Goal: Task Accomplishment & Management: Use online tool/utility

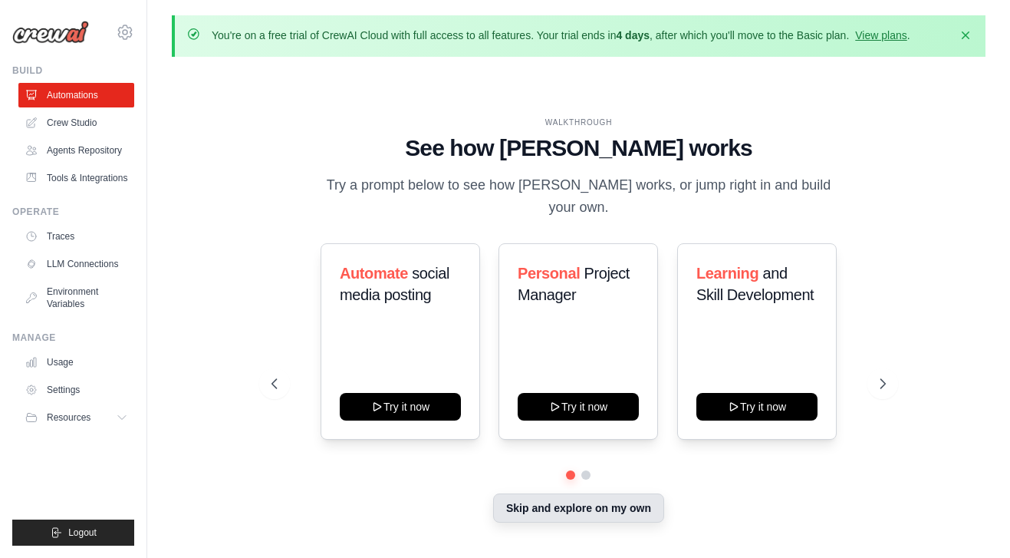
click at [573, 501] on button "Skip and explore on my own" at bounding box center [578, 507] width 171 height 29
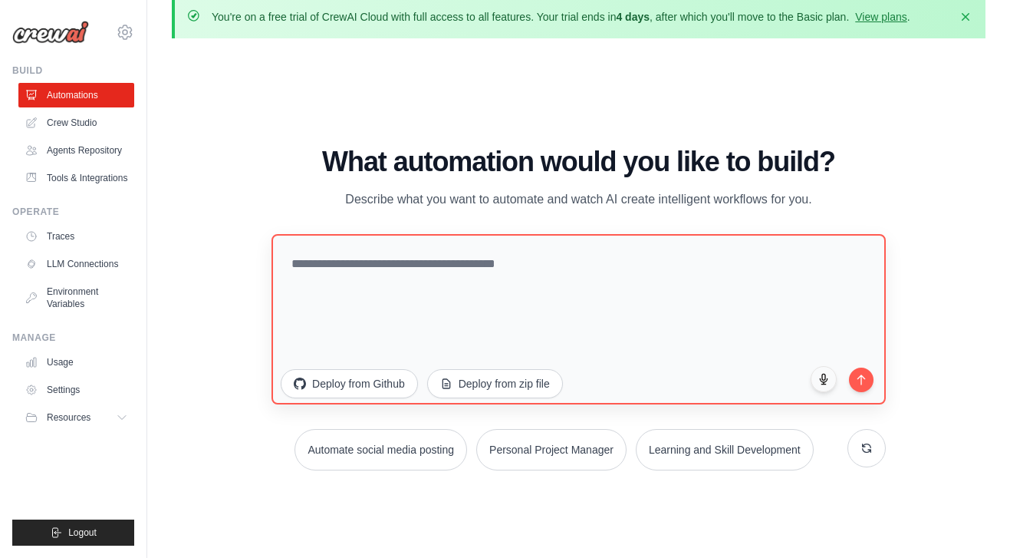
scroll to position [15, 0]
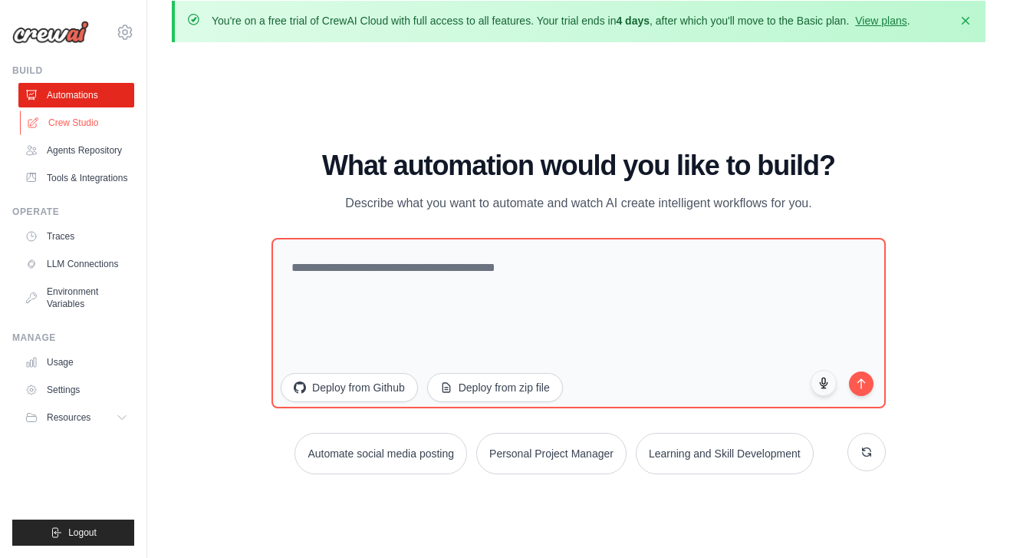
click at [54, 121] on link "Crew Studio" at bounding box center [78, 122] width 116 height 25
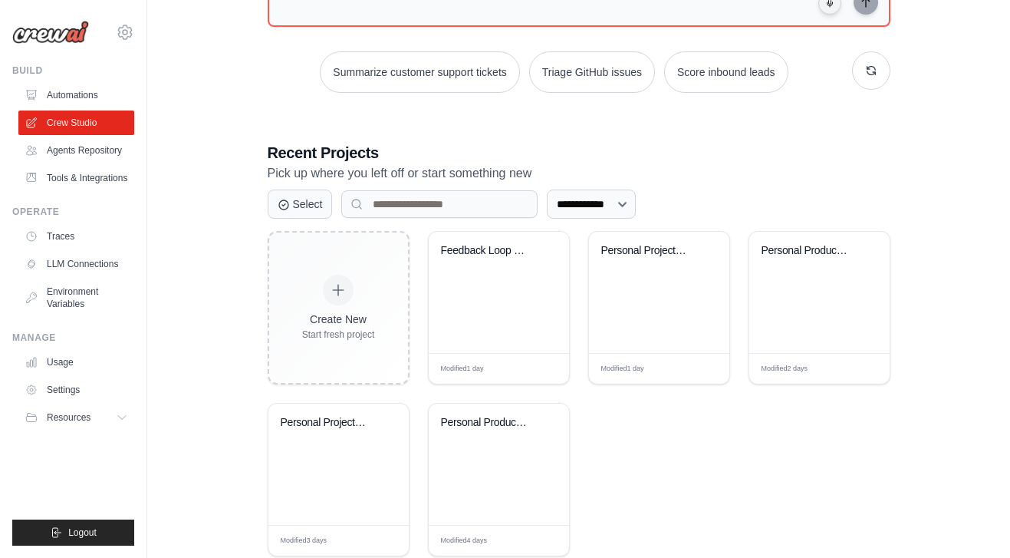
scroll to position [285, 0]
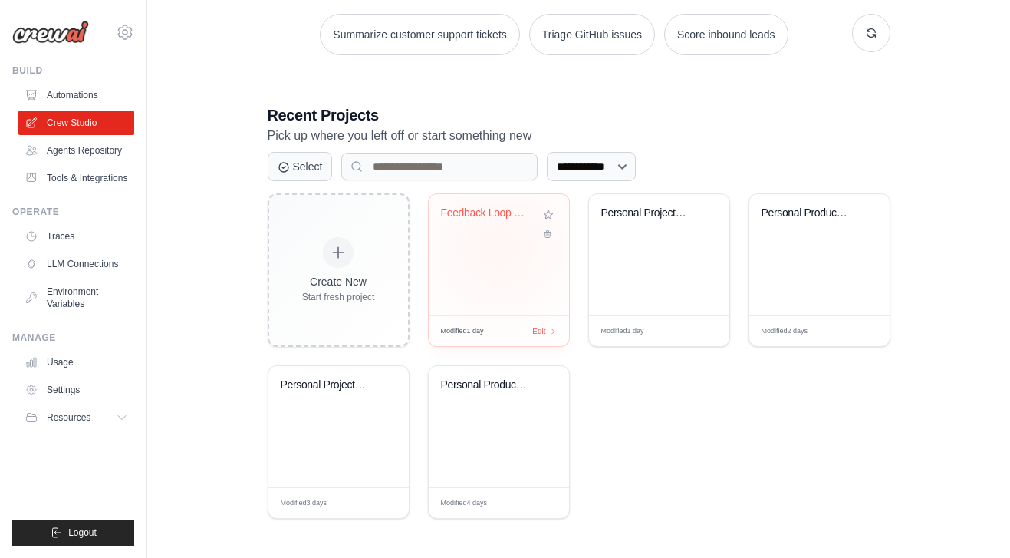
click at [498, 246] on div "Feedback Loop User Stories & Techni..." at bounding box center [499, 254] width 140 height 121
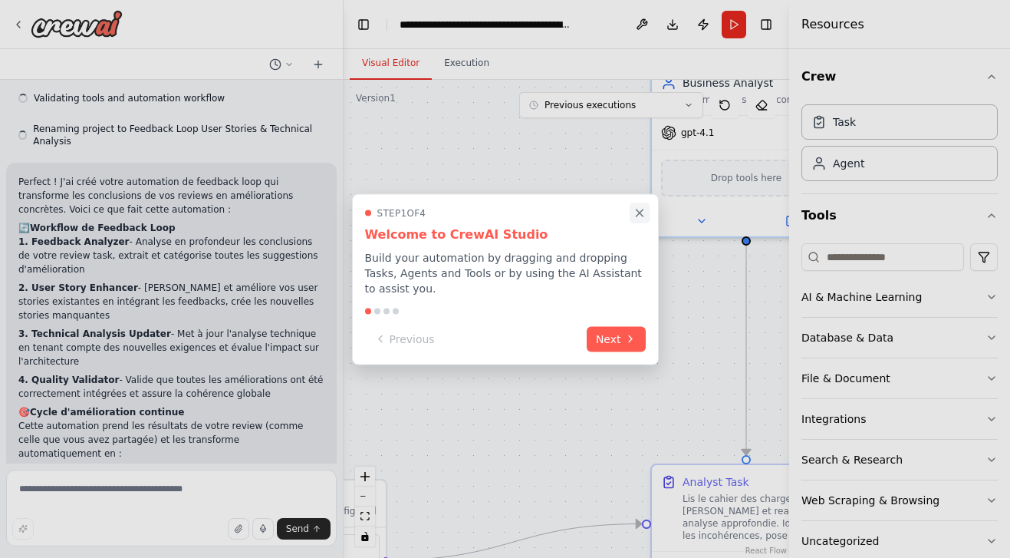
scroll to position [3708, 0]
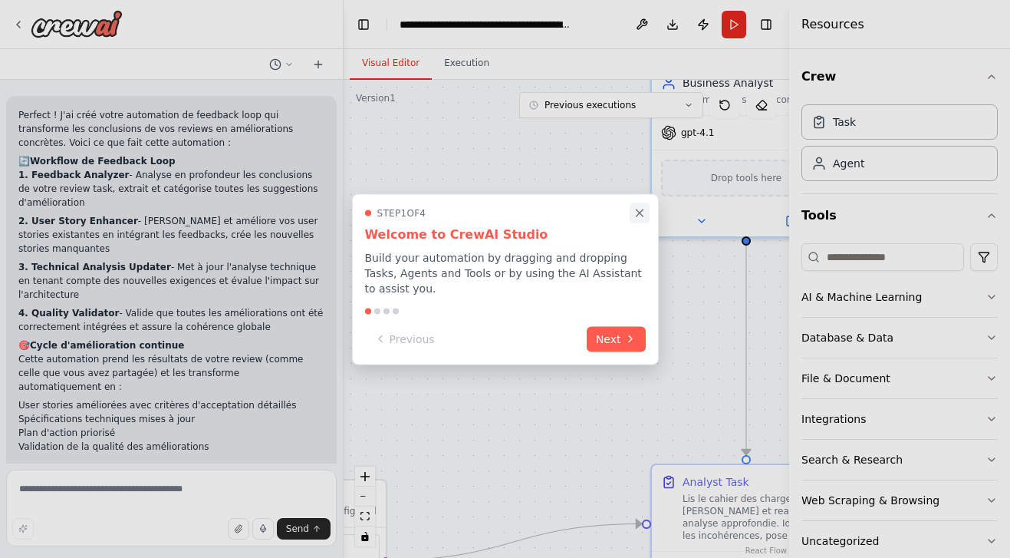
click at [637, 212] on icon "Close walkthrough" at bounding box center [640, 213] width 14 height 14
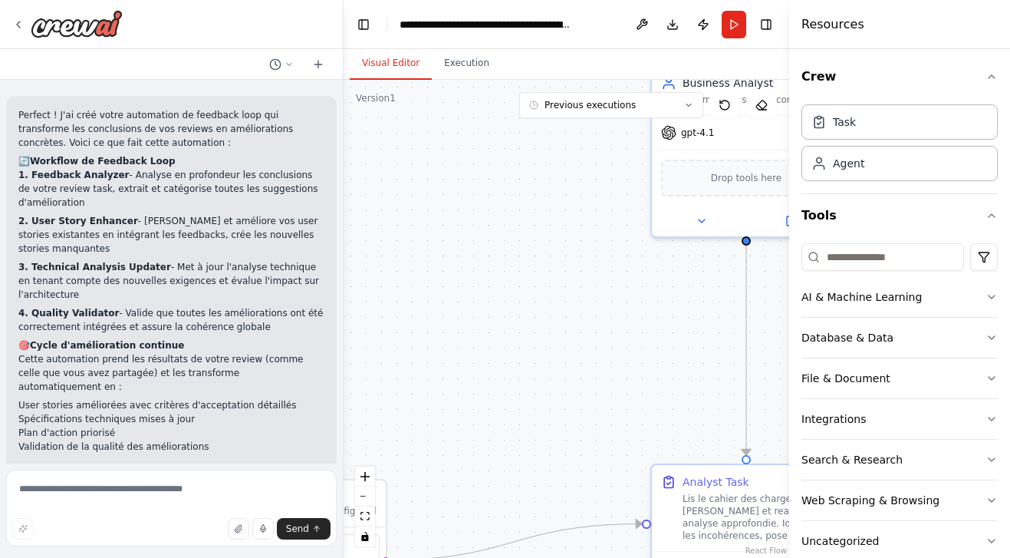
click at [439, 342] on div ".deletable-edge-delete-btn { width: 20px; height: 20px; border: 0px solid #ffff…" at bounding box center [567, 319] width 446 height 478
click at [369, 498] on button "zoom out" at bounding box center [365, 496] width 20 height 20
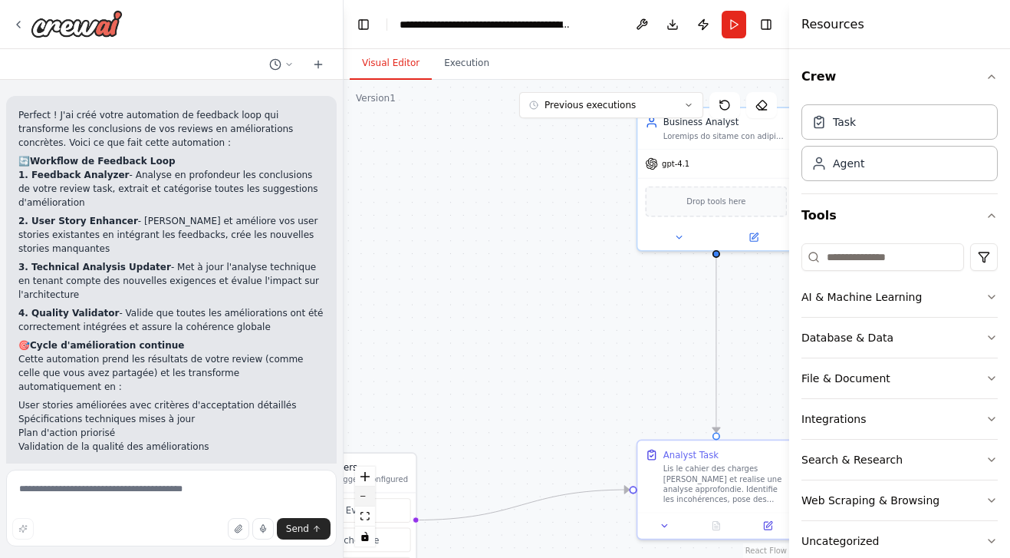
click at [369, 498] on button "zoom out" at bounding box center [365, 496] width 20 height 20
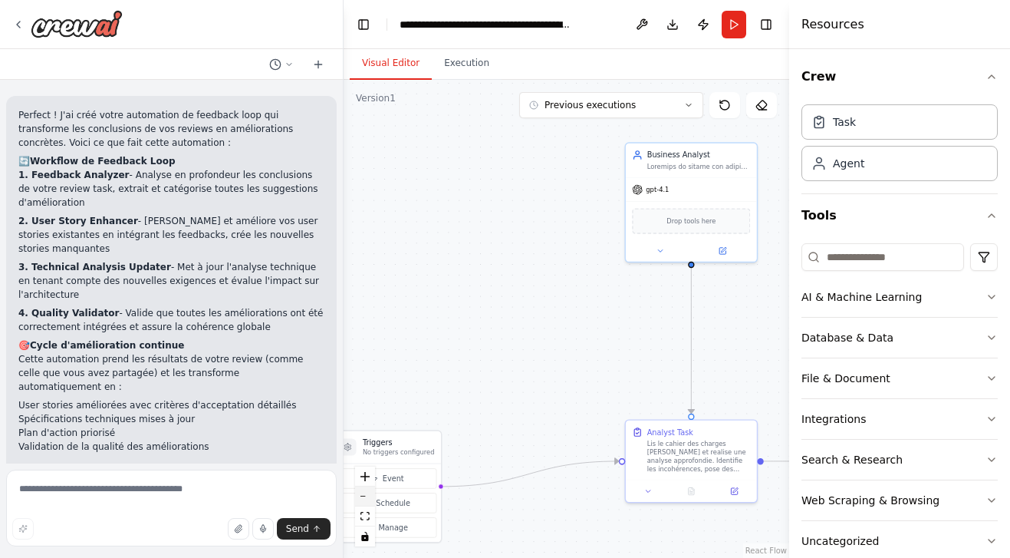
click at [369, 498] on button "zoom out" at bounding box center [365, 496] width 20 height 20
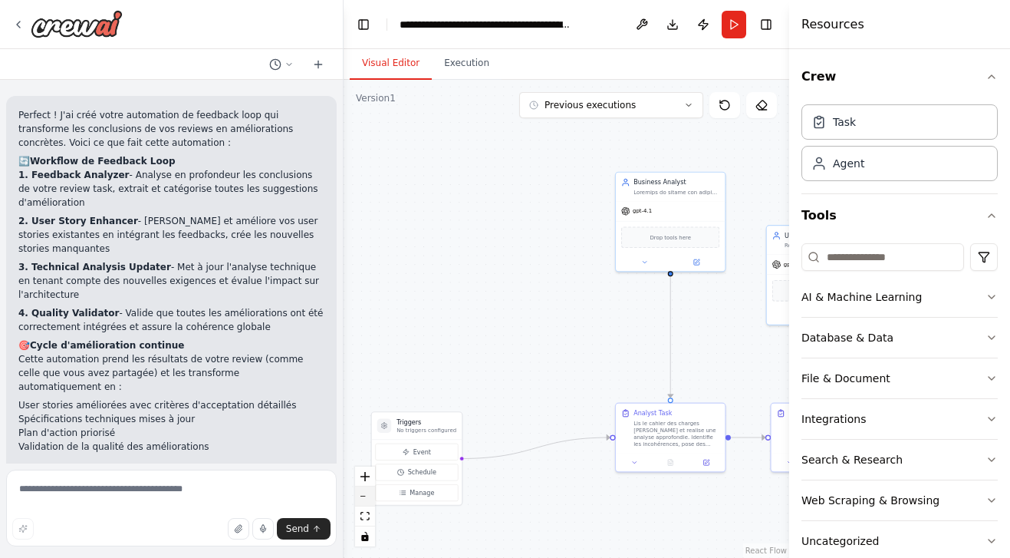
click at [369, 498] on button "zoom out" at bounding box center [365, 496] width 20 height 20
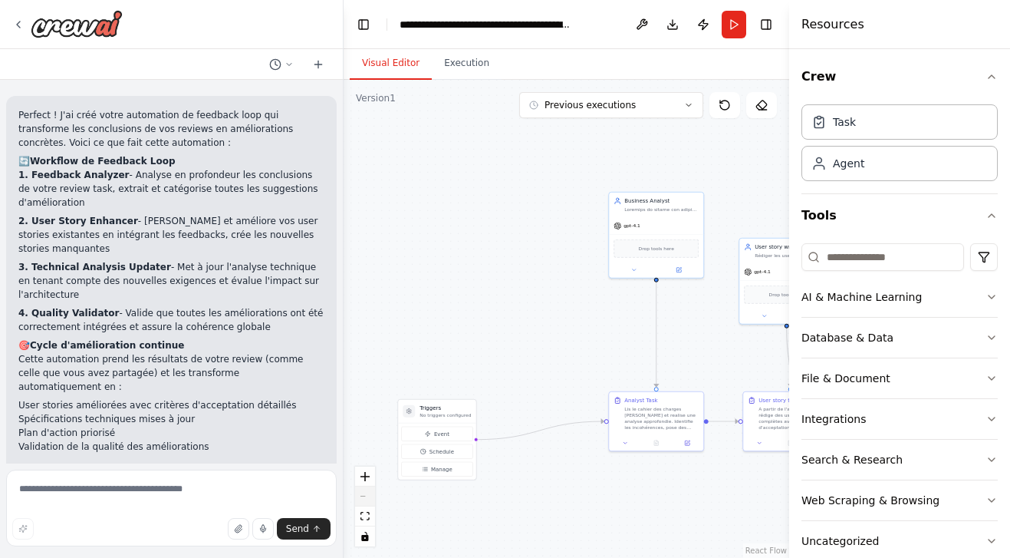
click at [369, 498] on div "React Flow controls" at bounding box center [365, 506] width 20 height 80
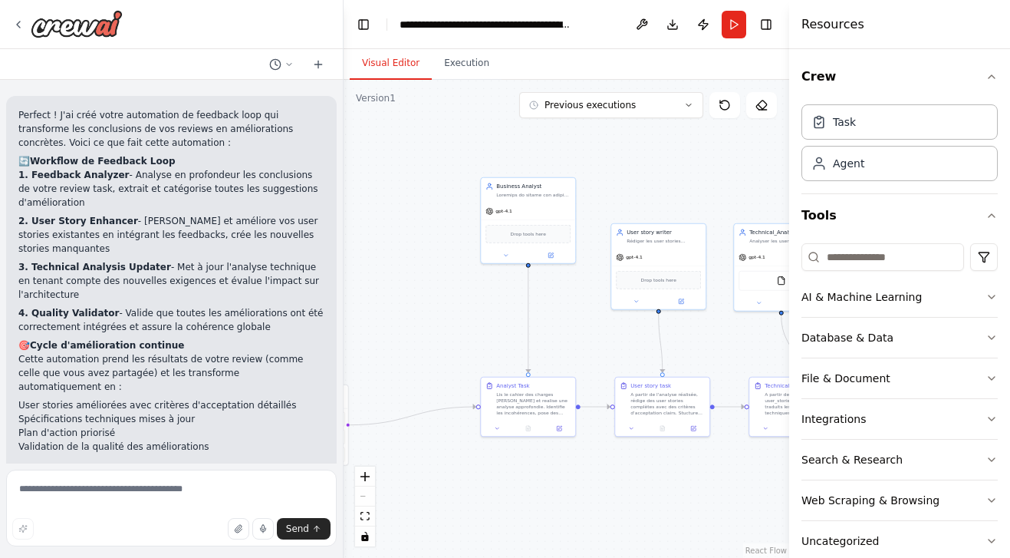
drag, startPoint x: 555, startPoint y: 343, endPoint x: 427, endPoint y: 328, distance: 128.9
click at [427, 328] on div ".deletable-edge-delete-btn { width: 20px; height: 20px; border: 0px solid #ffff…" at bounding box center [567, 319] width 446 height 478
click at [361, 24] on button "Toggle Left Sidebar" at bounding box center [363, 24] width 21 height 21
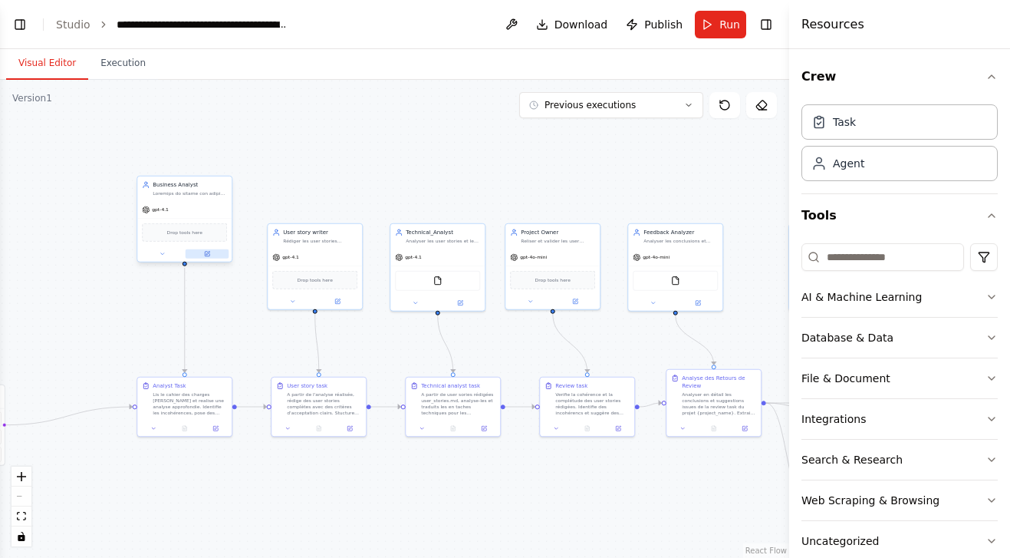
click at [207, 256] on icon at bounding box center [207, 254] width 5 height 5
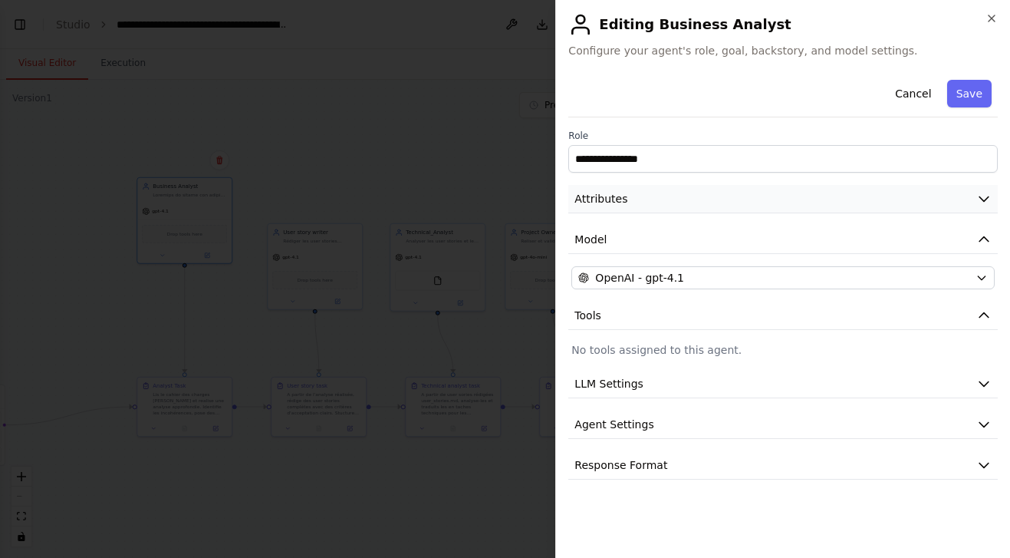
click at [980, 192] on icon "button" at bounding box center [983, 198] width 15 height 15
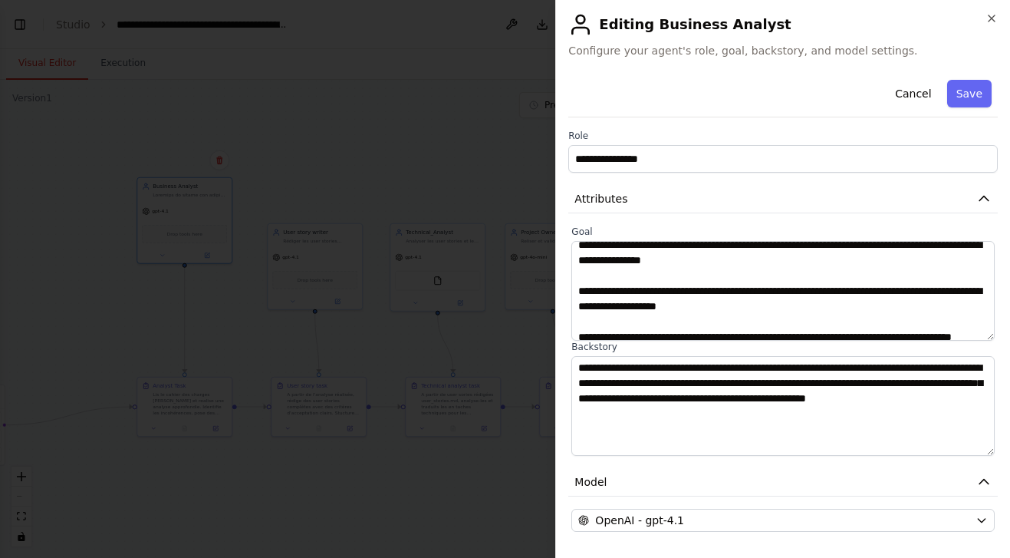
scroll to position [86, 0]
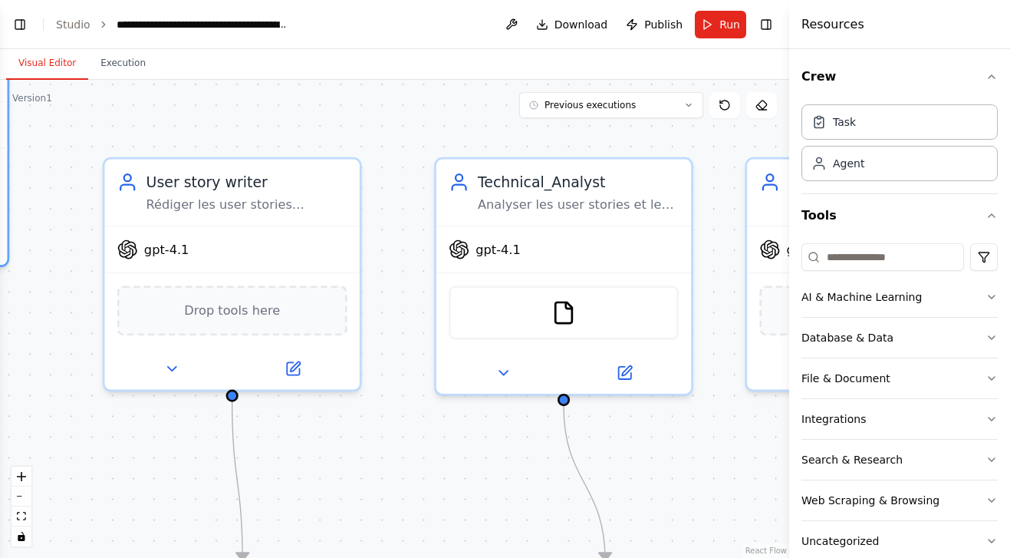
drag, startPoint x: 399, startPoint y: 144, endPoint x: 339, endPoint y: 120, distance: 64.7
click at [339, 120] on div ".deletable-edge-delete-btn { width: 20px; height: 20px; border: 0px solid #ffff…" at bounding box center [394, 319] width 789 height 478
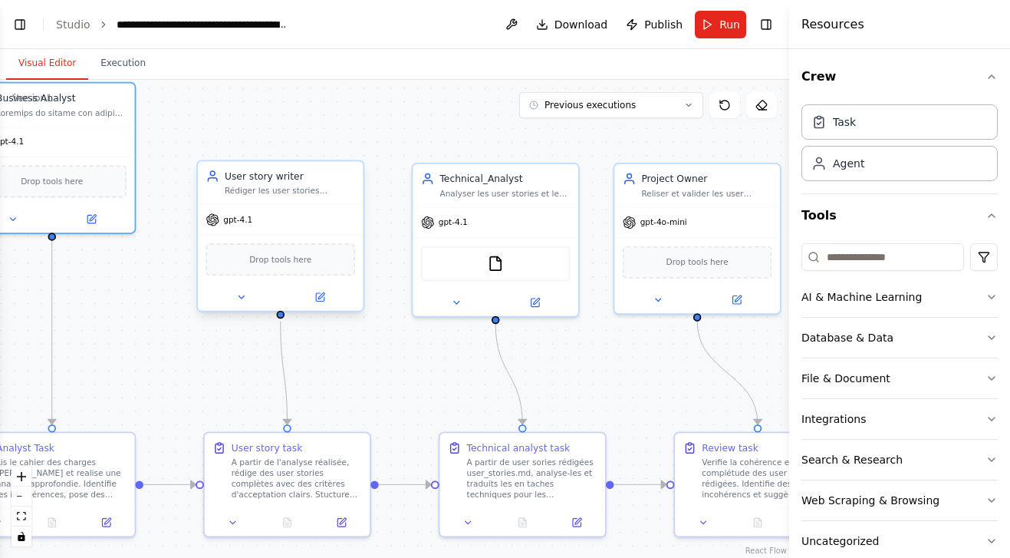
click at [321, 306] on div at bounding box center [281, 297] width 166 height 27
click at [316, 295] on icon at bounding box center [320, 297] width 8 height 8
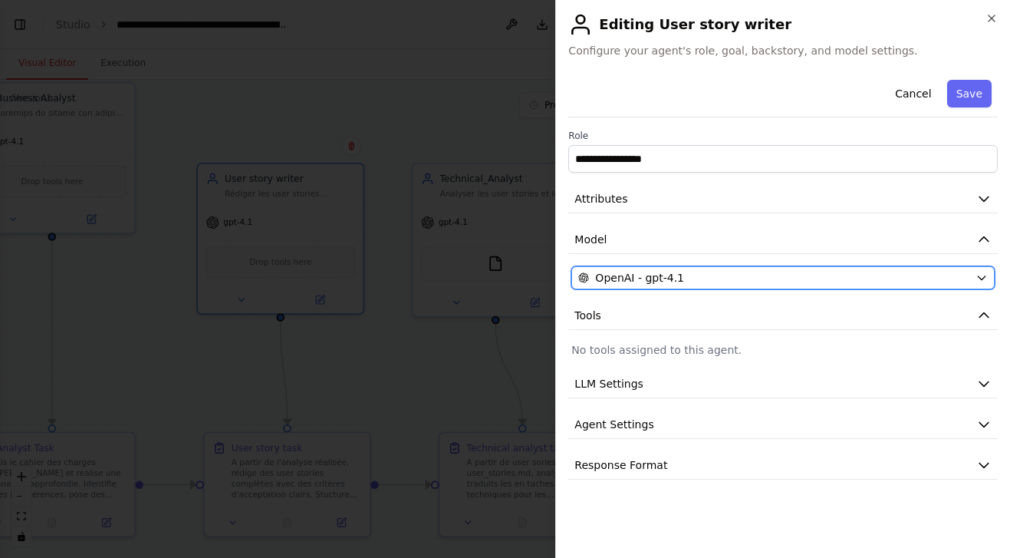
click at [980, 272] on icon "button" at bounding box center [982, 278] width 12 height 12
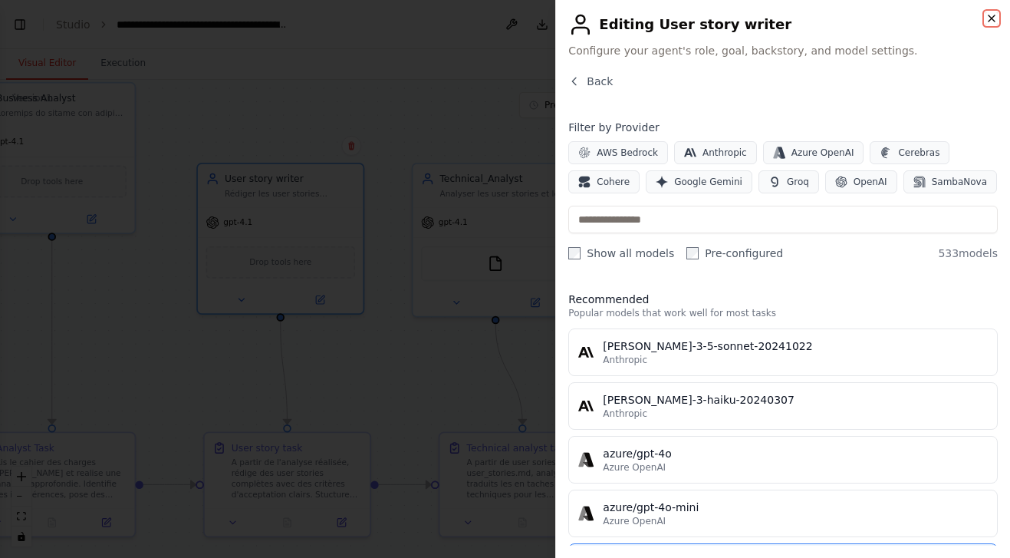
click at [990, 17] on icon "button" at bounding box center [992, 18] width 6 height 6
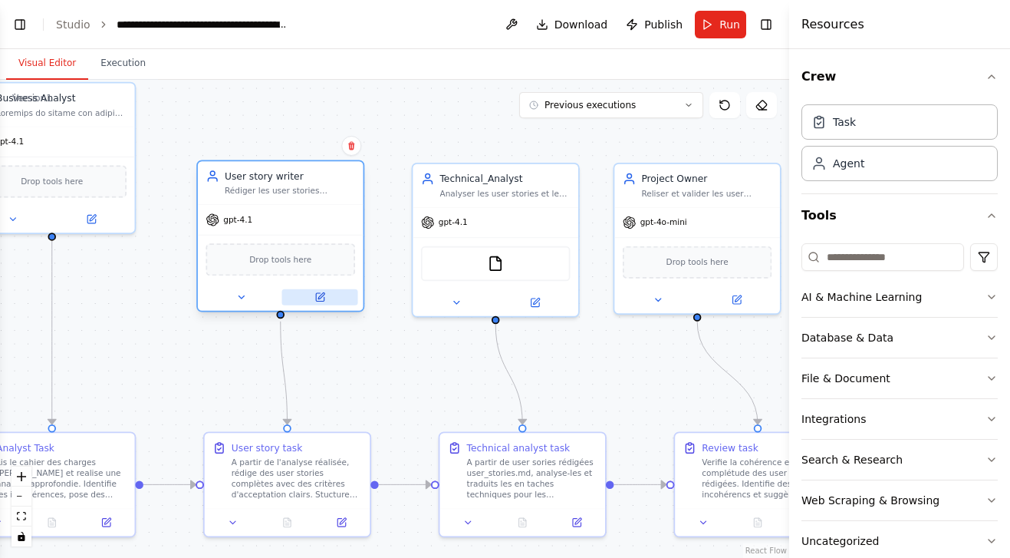
click at [320, 299] on icon at bounding box center [320, 297] width 8 height 8
click at [318, 293] on icon at bounding box center [320, 297] width 8 height 8
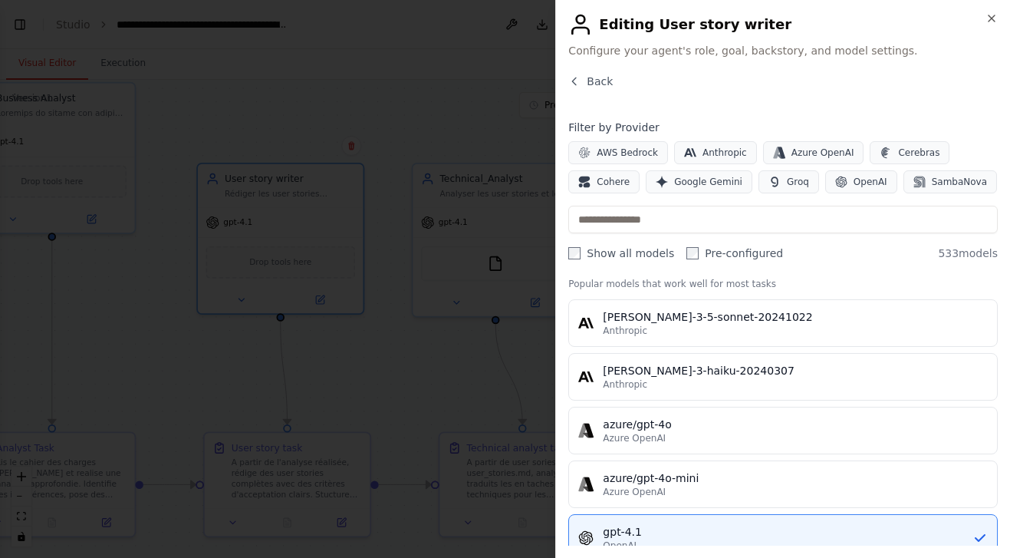
scroll to position [16, 0]
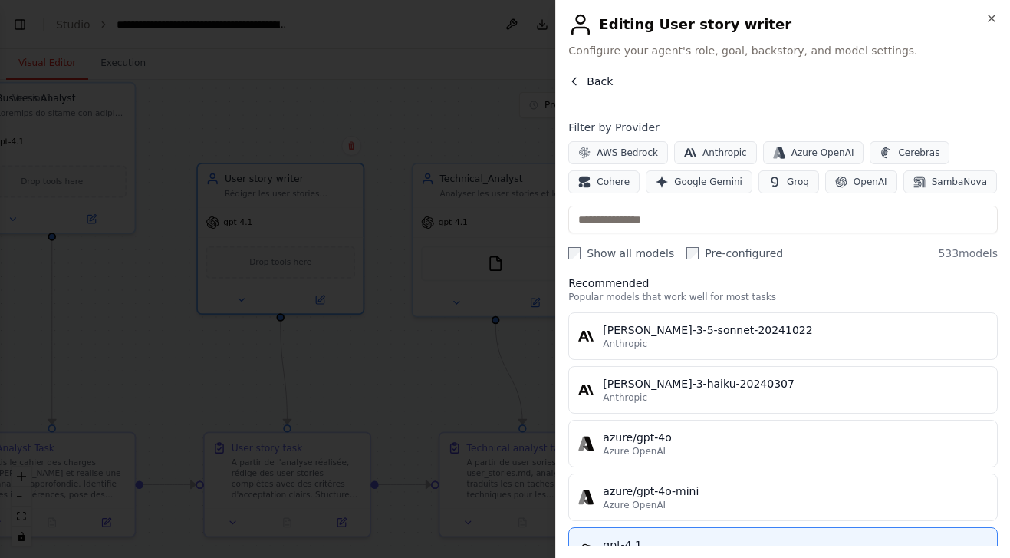
click at [587, 79] on span "Back" at bounding box center [600, 81] width 26 height 15
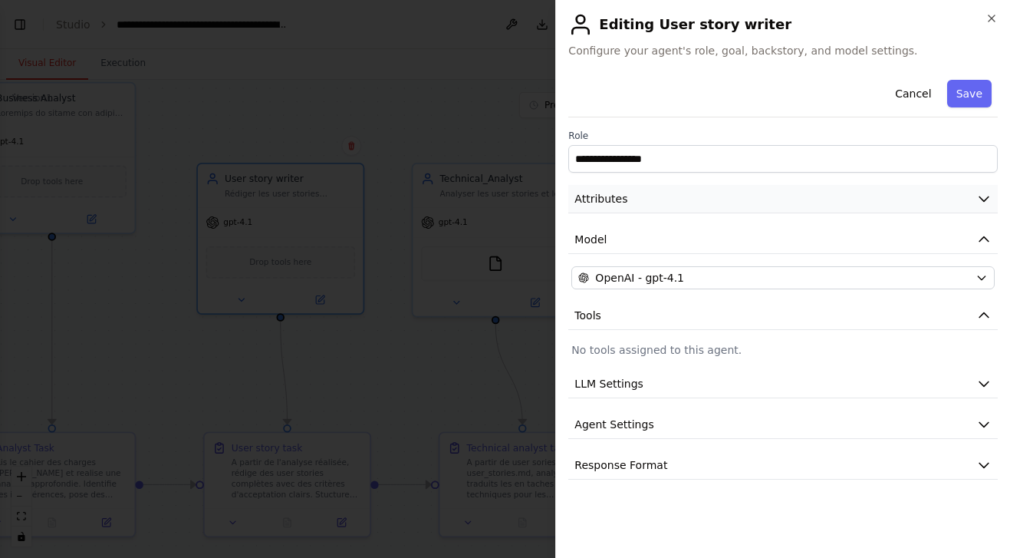
click at [988, 199] on icon "button" at bounding box center [983, 198] width 15 height 15
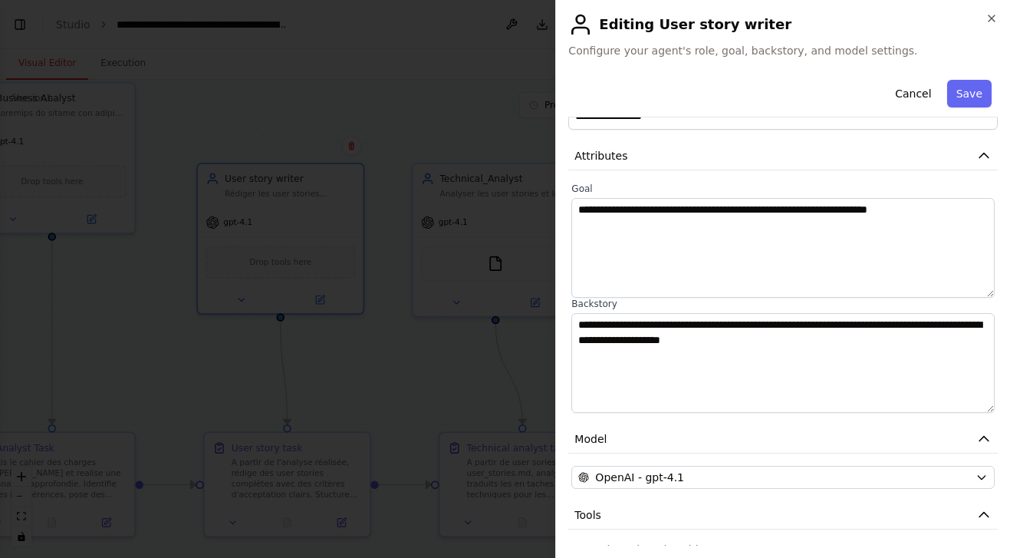
scroll to position [48, 0]
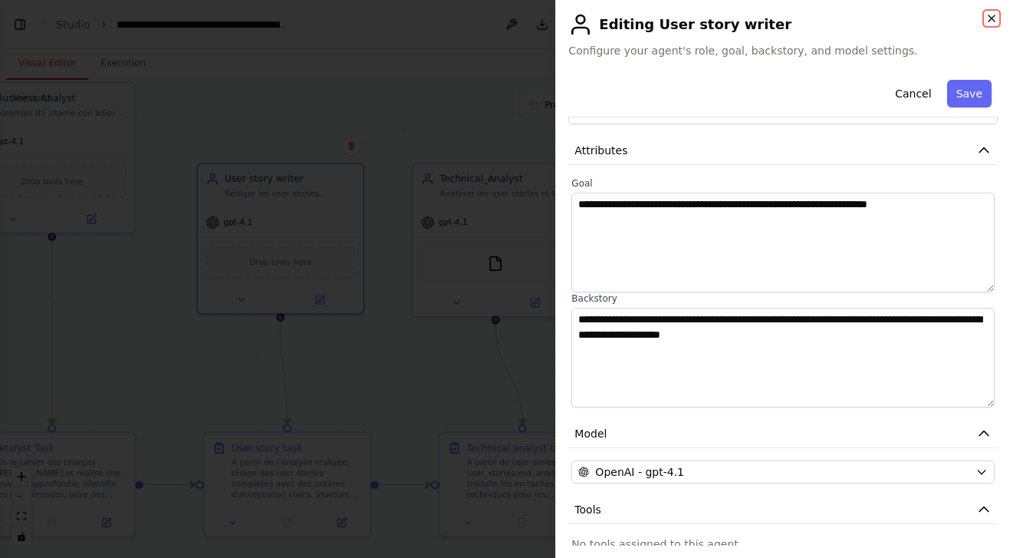
click at [990, 16] on icon "button" at bounding box center [992, 18] width 12 height 12
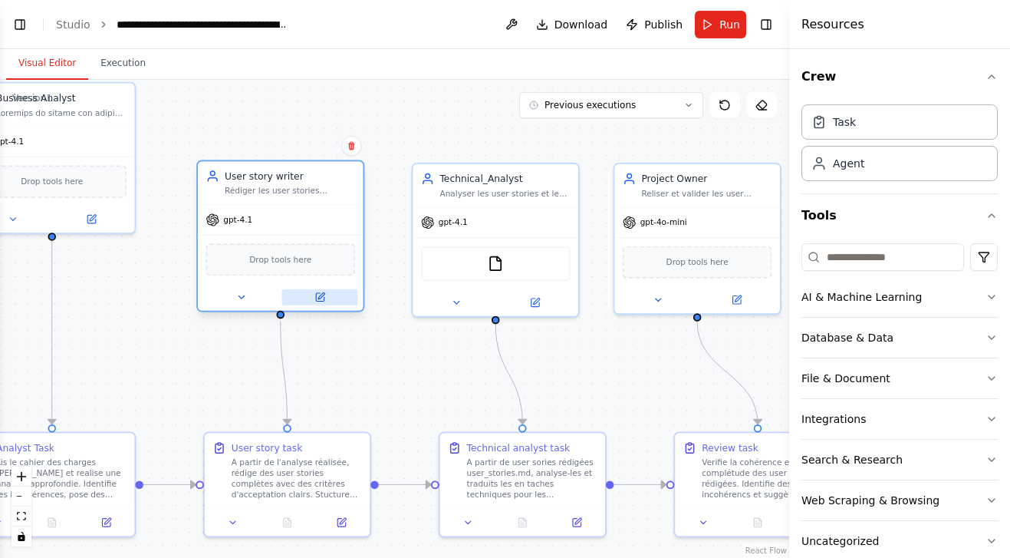
click at [327, 299] on button at bounding box center [319, 297] width 76 height 16
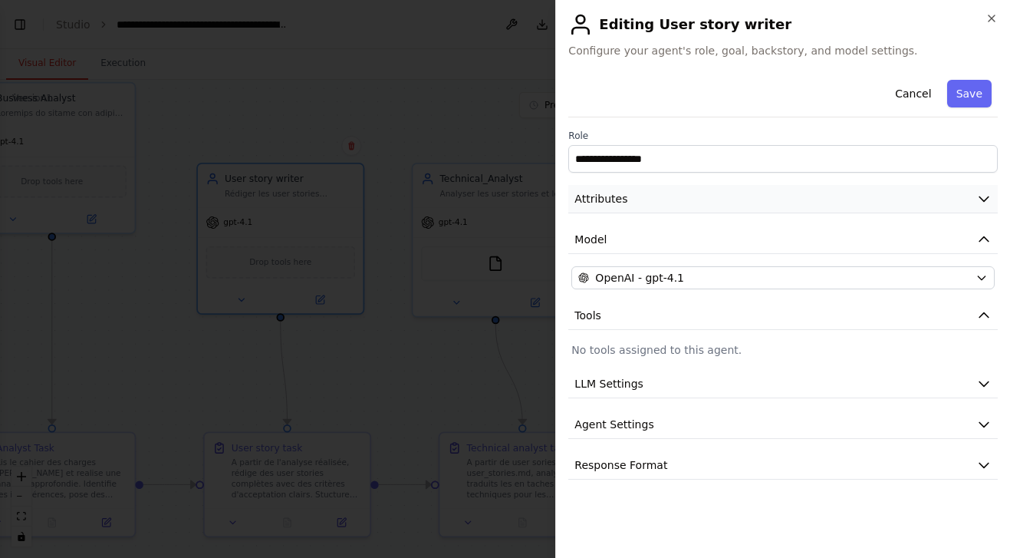
click at [986, 199] on icon "button" at bounding box center [983, 199] width 9 height 5
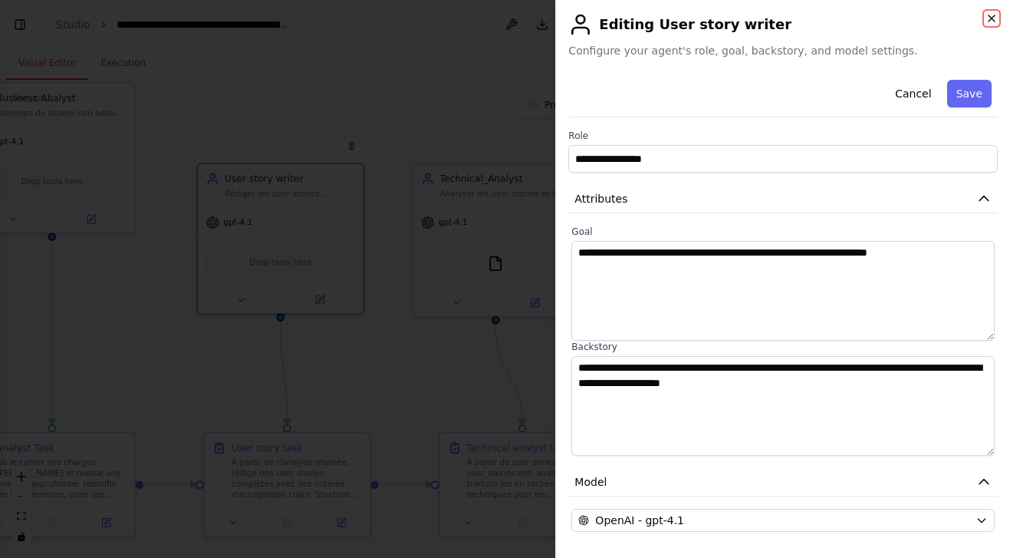
click at [986, 19] on icon "button" at bounding box center [992, 18] width 12 height 12
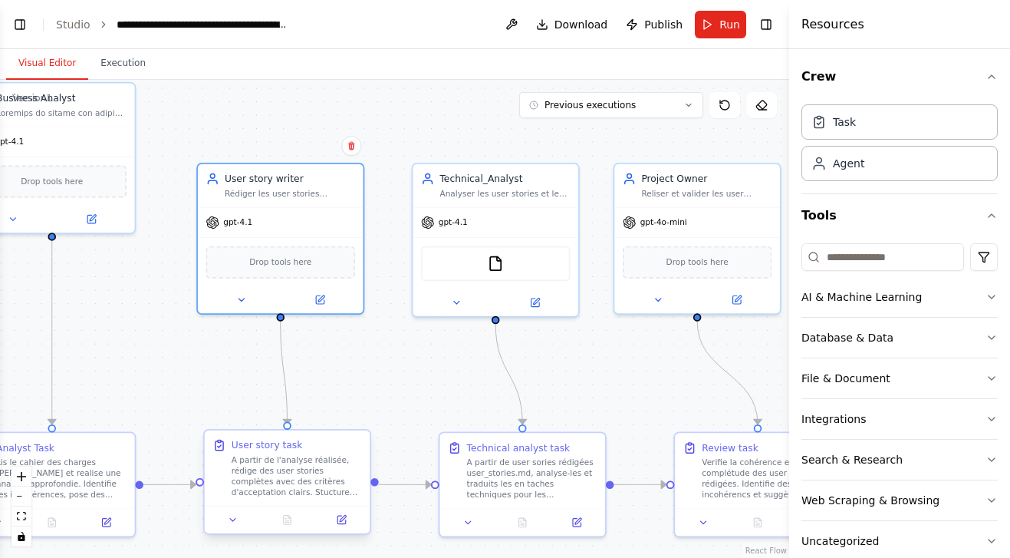
click at [298, 466] on div "A partir de l'analyse réalisée, rédige des user stories complètes avec des crit…" at bounding box center [297, 475] width 130 height 43
click at [301, 476] on div "A partir de l'analyse réalisée, rédige des user stories complètes avec des crit…" at bounding box center [297, 475] width 130 height 43
click at [343, 522] on icon at bounding box center [341, 519] width 8 height 8
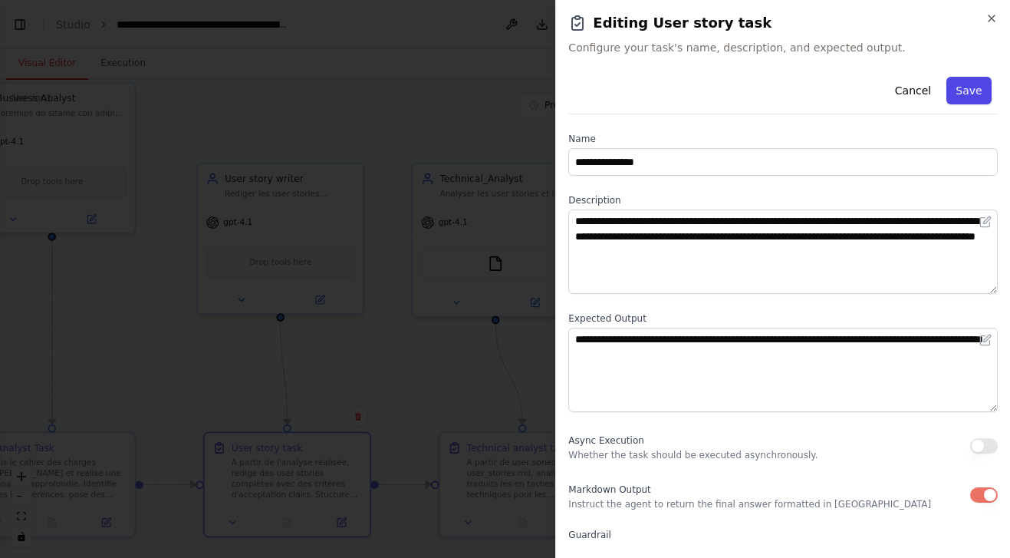
click at [975, 95] on button "Save" at bounding box center [969, 91] width 44 height 28
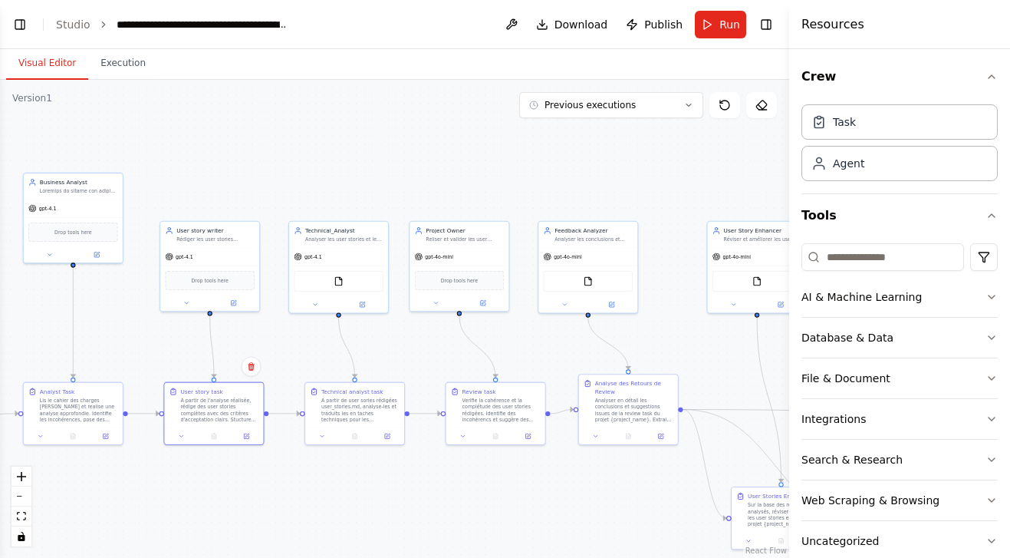
drag, startPoint x: 587, startPoint y: 210, endPoint x: 385, endPoint y: 185, distance: 204.1
click at [385, 185] on div ".deletable-edge-delete-btn { width: 20px; height: 20px; border: 0px solid #ffff…" at bounding box center [394, 319] width 789 height 478
click at [673, 253] on div ".deletable-edge-delete-btn { width: 20px; height: 20px; border: 0px solid #ffff…" at bounding box center [394, 319] width 789 height 478
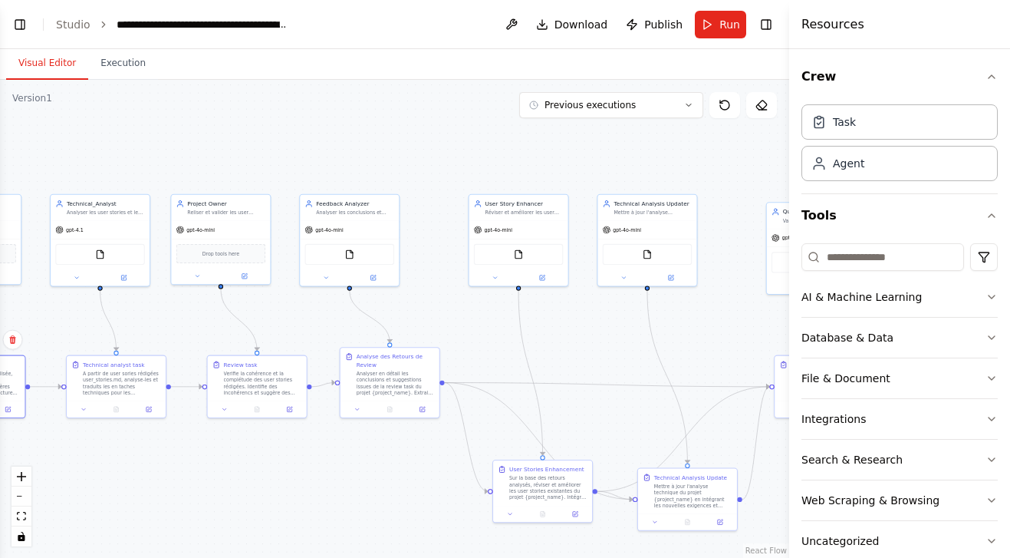
drag, startPoint x: 496, startPoint y: 175, endPoint x: 255, endPoint y: 145, distance: 242.7
click at [255, 145] on div ".deletable-edge-delete-btn { width: 20px; height: 20px; border: 0px solid #ffff…" at bounding box center [394, 319] width 789 height 478
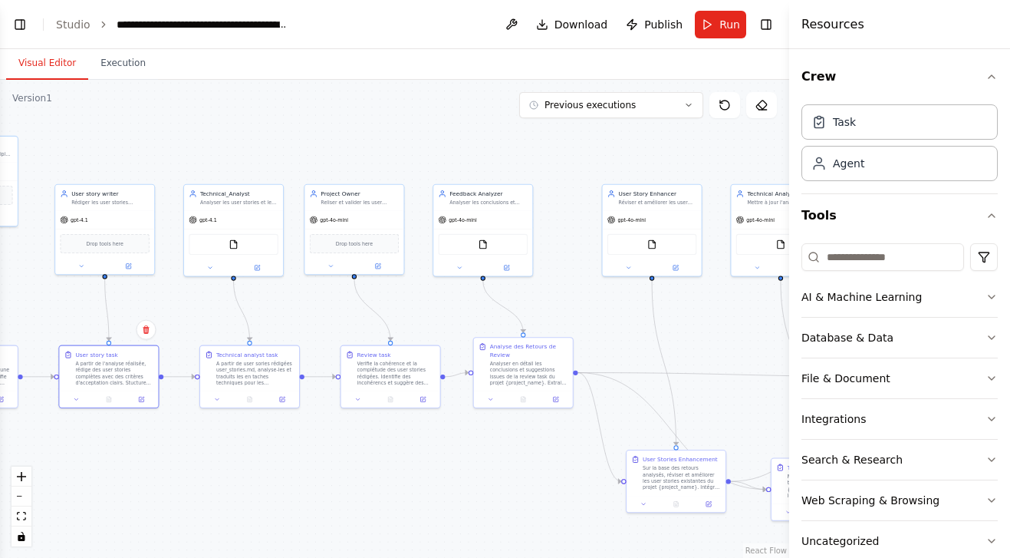
drag, startPoint x: 344, startPoint y: 149, endPoint x: 478, endPoint y: 139, distance: 133.8
click at [478, 139] on div ".deletable-edge-delete-btn { width: 20px; height: 20px; border: 0px solid #ffff…" at bounding box center [394, 319] width 789 height 478
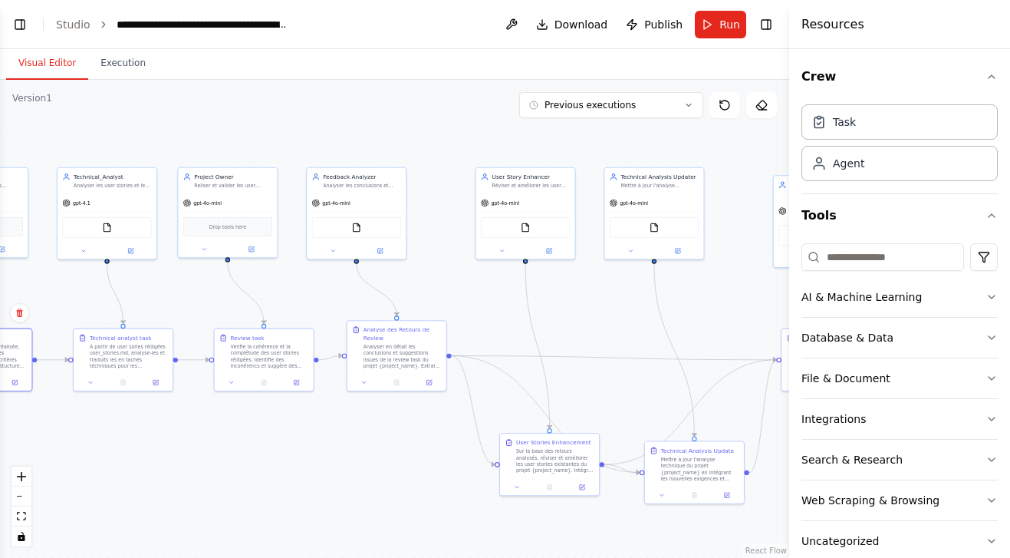
drag, startPoint x: 477, startPoint y: 165, endPoint x: 350, endPoint y: 148, distance: 127.7
click at [350, 148] on div ".deletable-edge-delete-btn { width: 20px; height: 20px; border: 0px solid #ffff…" at bounding box center [394, 319] width 789 height 478
click at [23, 30] on button "Toggle Left Sidebar" at bounding box center [19, 24] width 21 height 21
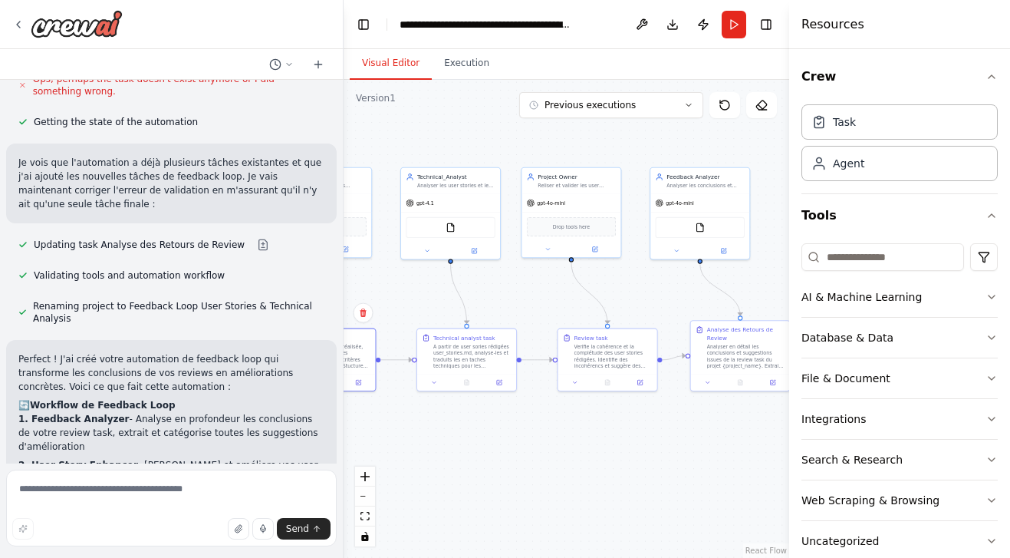
scroll to position [3464, 0]
click at [379, 143] on div ".deletable-edge-delete-btn { width: 20px; height: 20px; border: 0px solid #ffff…" at bounding box center [567, 319] width 446 height 478
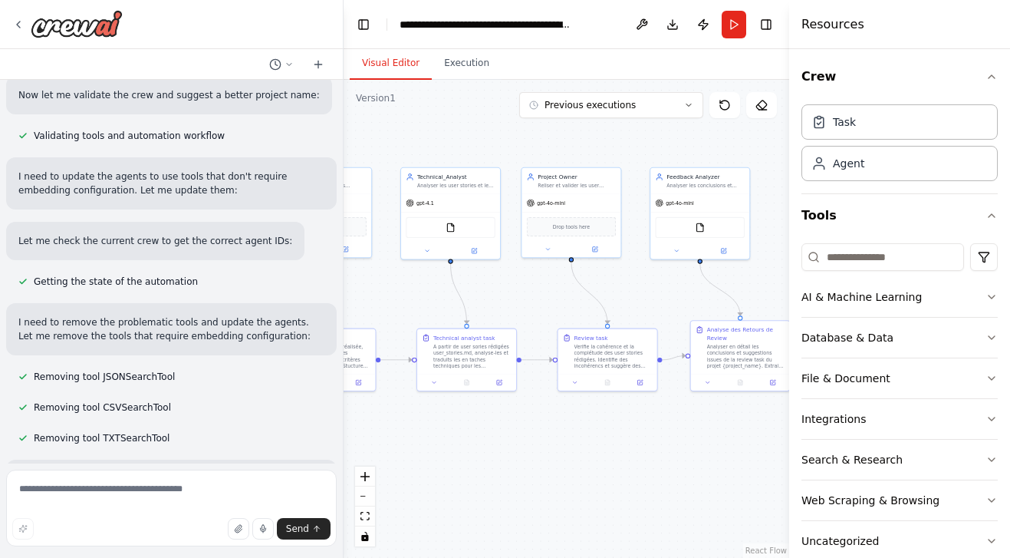
scroll to position [992, 0]
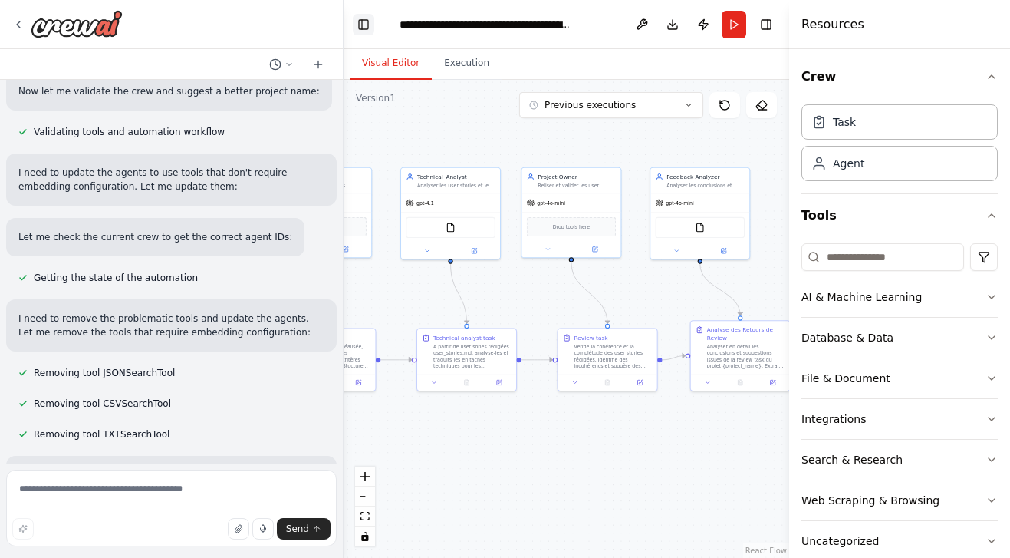
click at [367, 17] on button "Toggle Left Sidebar" at bounding box center [363, 24] width 21 height 21
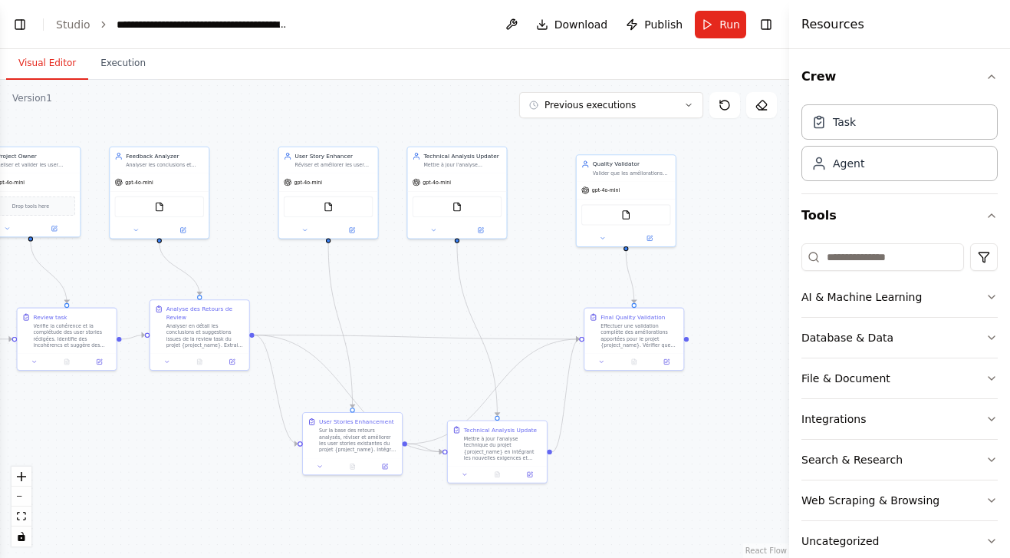
drag, startPoint x: 692, startPoint y: 304, endPoint x: 494, endPoint y: 284, distance: 199.0
click at [494, 284] on div ".deletable-edge-delete-btn { width: 20px; height: 20px; border: 0px solid #ffff…" at bounding box center [394, 319] width 789 height 478
click at [668, 360] on icon at bounding box center [665, 359] width 5 height 5
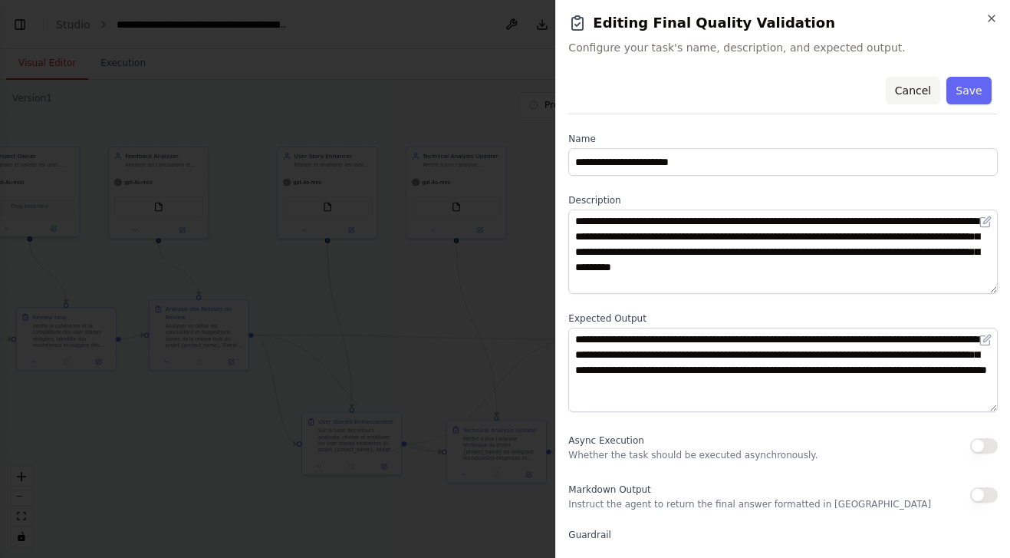
click at [912, 88] on button "Cancel" at bounding box center [913, 91] width 54 height 28
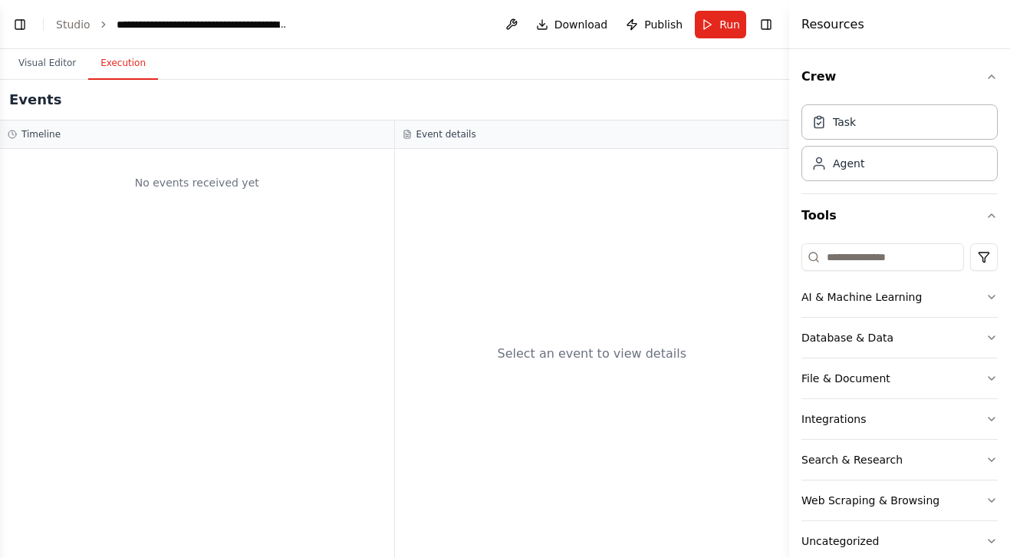
click at [117, 70] on button "Execution" at bounding box center [123, 64] width 70 height 32
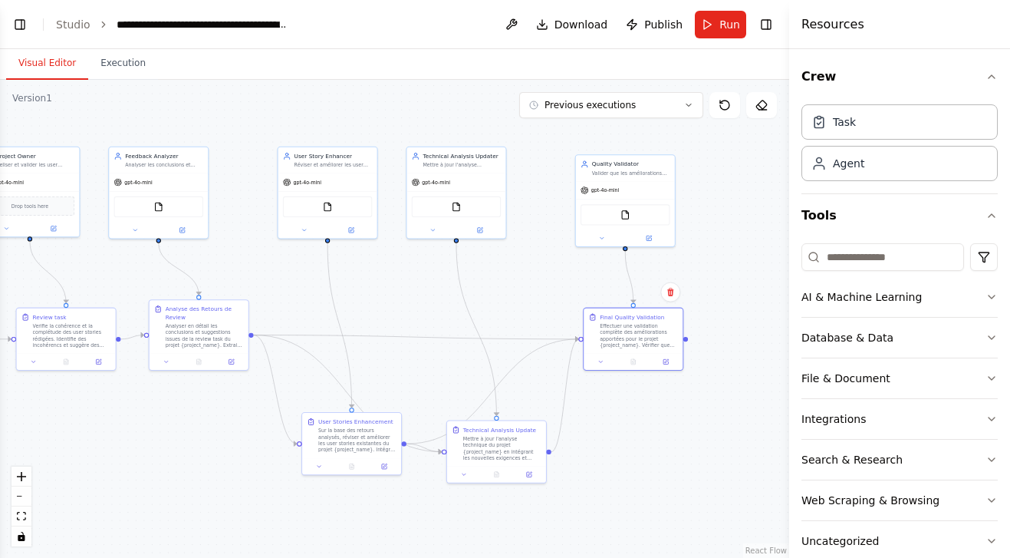
click at [62, 61] on button "Visual Editor" at bounding box center [47, 64] width 82 height 32
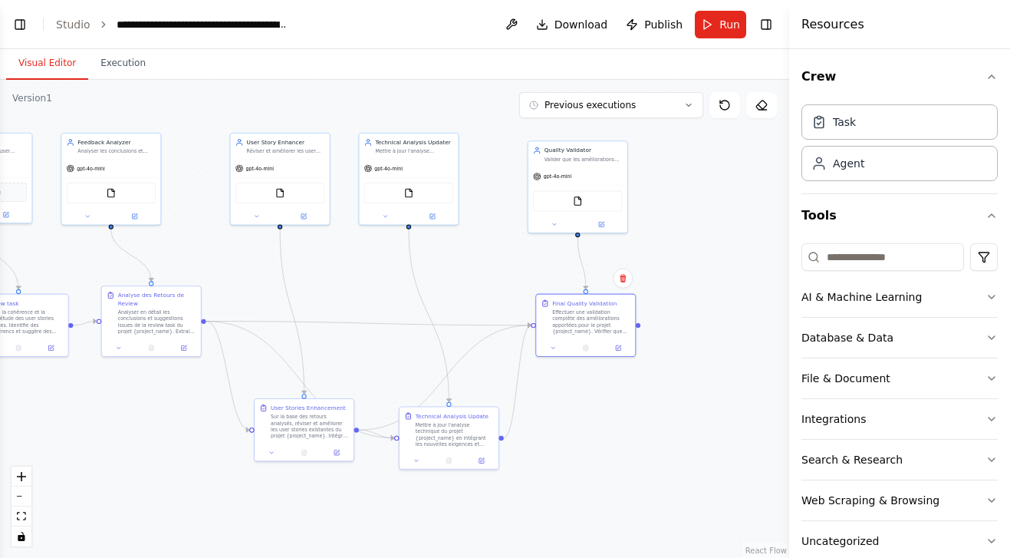
drag, startPoint x: 505, startPoint y: 294, endPoint x: 457, endPoint y: 280, distance: 49.5
click at [457, 280] on div ".deletable-edge-delete-btn { width: 20px; height: 20px; border: 0px solid #ffff…" at bounding box center [394, 319] width 789 height 478
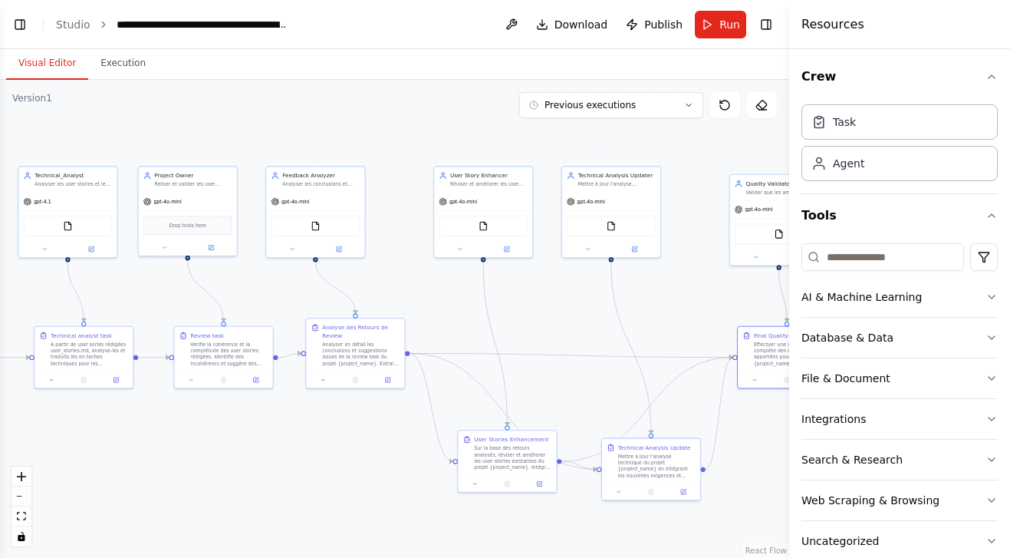
drag, startPoint x: 380, startPoint y: 119, endPoint x: 583, endPoint y: 153, distance: 205.3
click at [583, 153] on div ".deletable-edge-delete-btn { width: 20px; height: 20px; border: 0px solid #ffff…" at bounding box center [394, 319] width 789 height 478
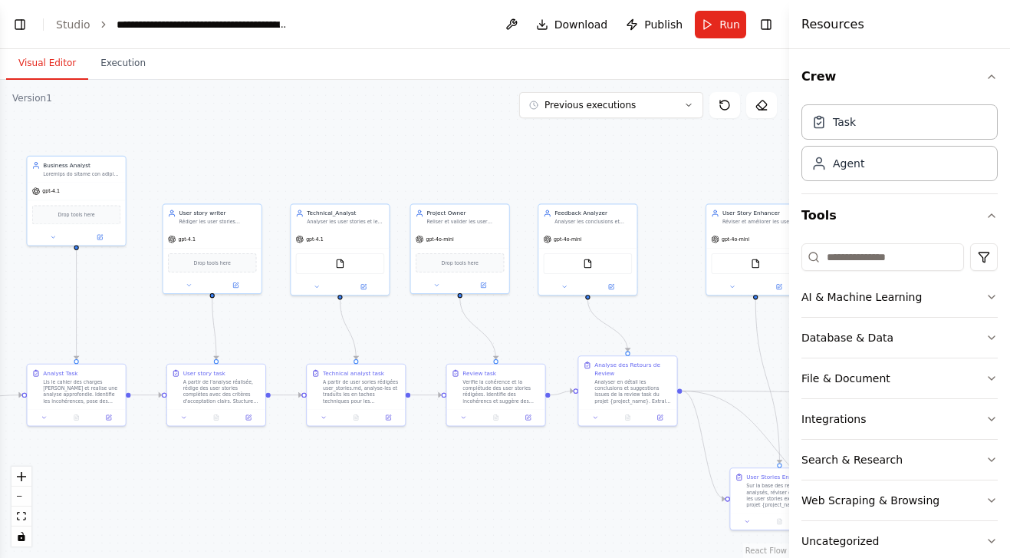
drag, startPoint x: 400, startPoint y: 127, endPoint x: 672, endPoint y: 164, distance: 274.9
click at [672, 164] on div ".deletable-edge-delete-btn { width: 20px; height: 20px; border: 0px solid #ffff…" at bounding box center [394, 319] width 789 height 478
